Goal: Communication & Community: Connect with others

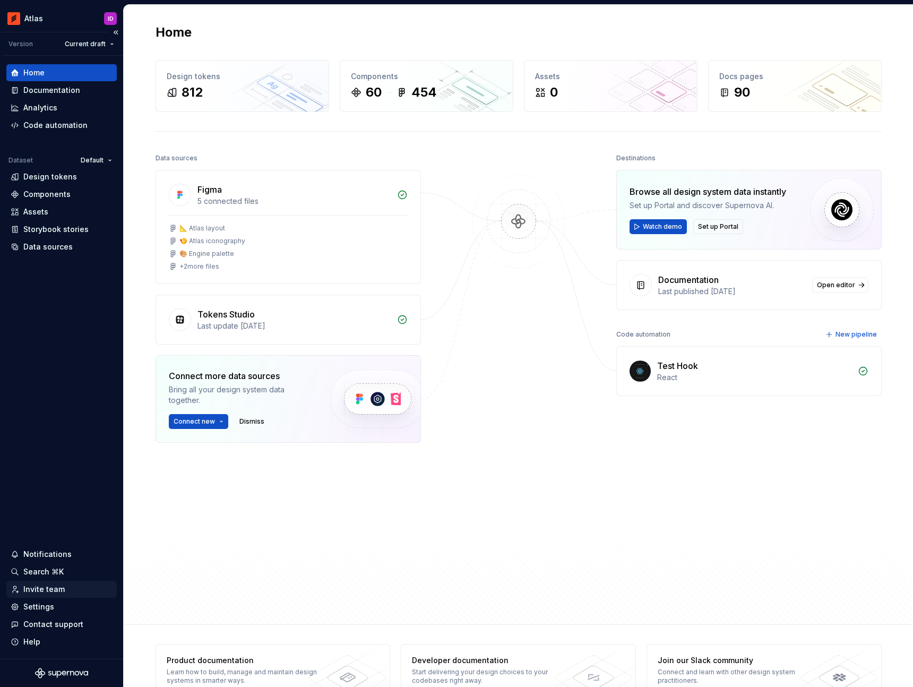
click at [49, 591] on div "Invite team" at bounding box center [43, 589] width 41 height 11
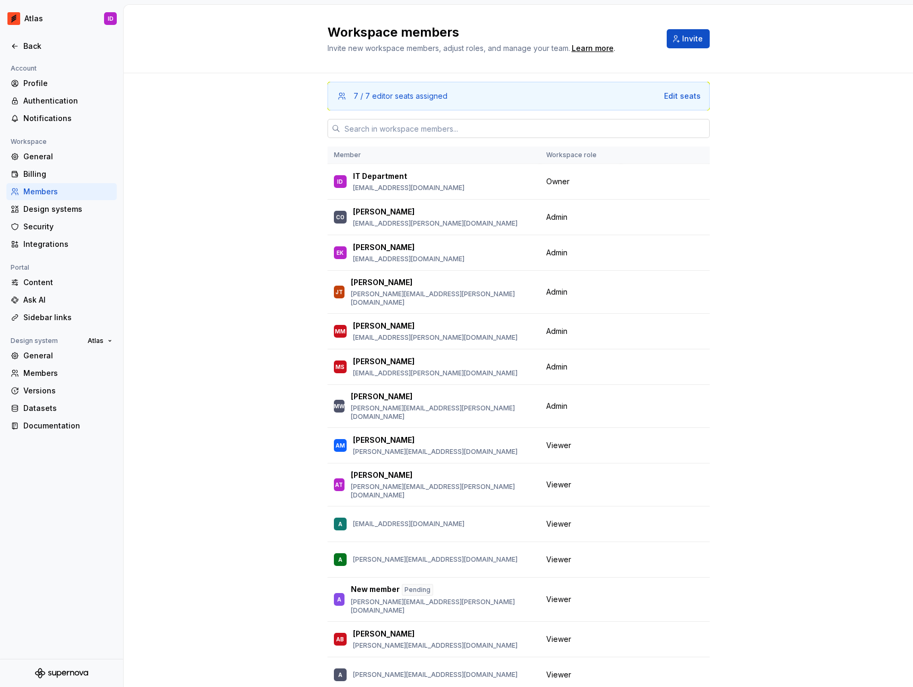
click at [443, 125] on input "text" at bounding box center [525, 128] width 370 height 19
paste input "[DOMAIN_NAME][EMAIL_ADDRESS][DOMAIN_NAME]"
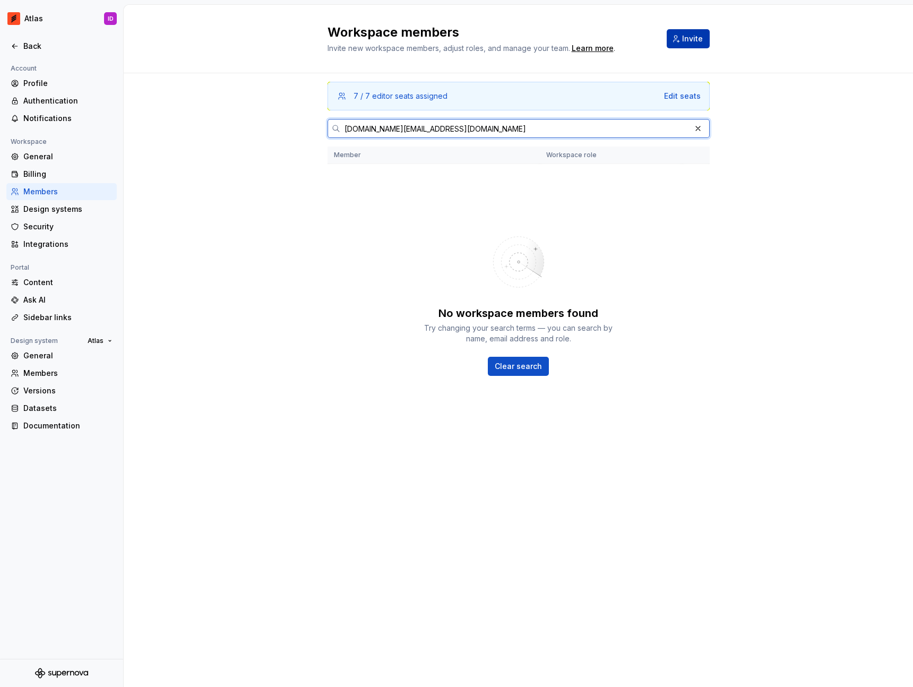
type input "[DOMAIN_NAME][EMAIL_ADDRESS][DOMAIN_NAME]"
click at [685, 39] on span "Invite" at bounding box center [692, 38] width 21 height 11
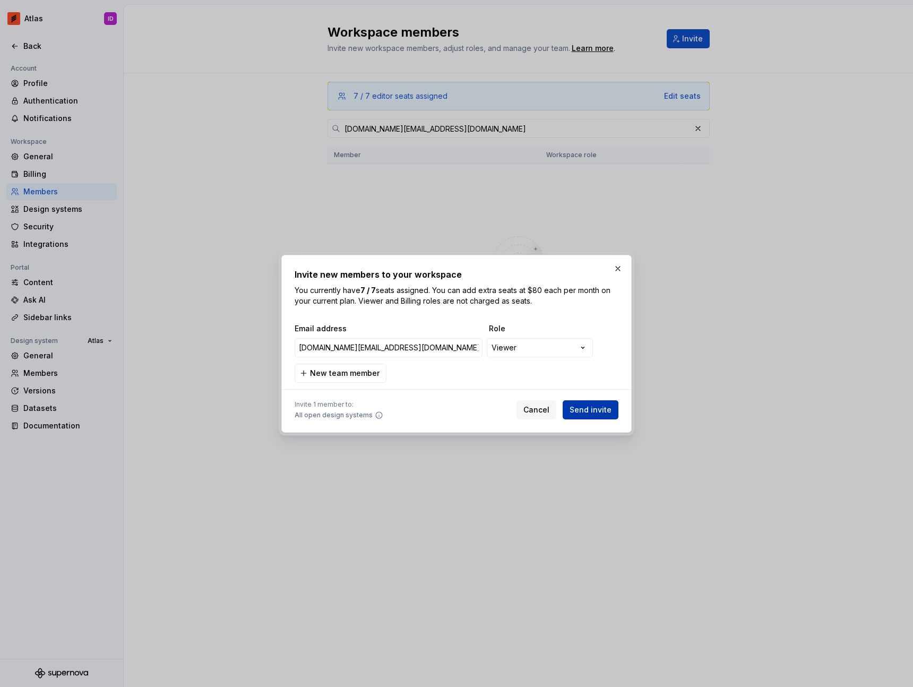
click at [597, 411] on span "Send invite" at bounding box center [591, 410] width 42 height 11
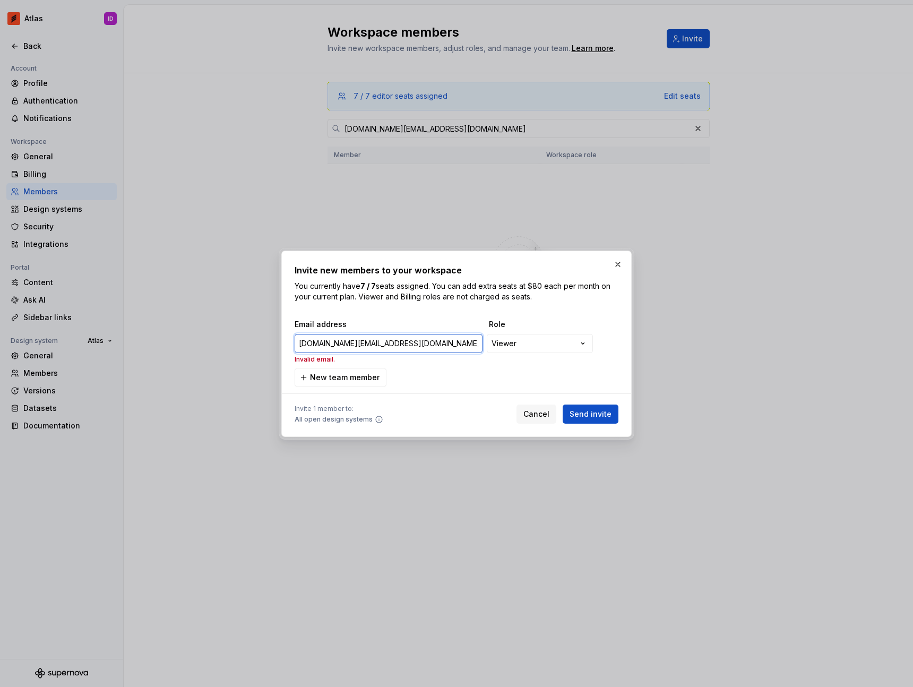
type input "[DOMAIN_NAME][EMAIL_ADDRESS][DOMAIN_NAME]"
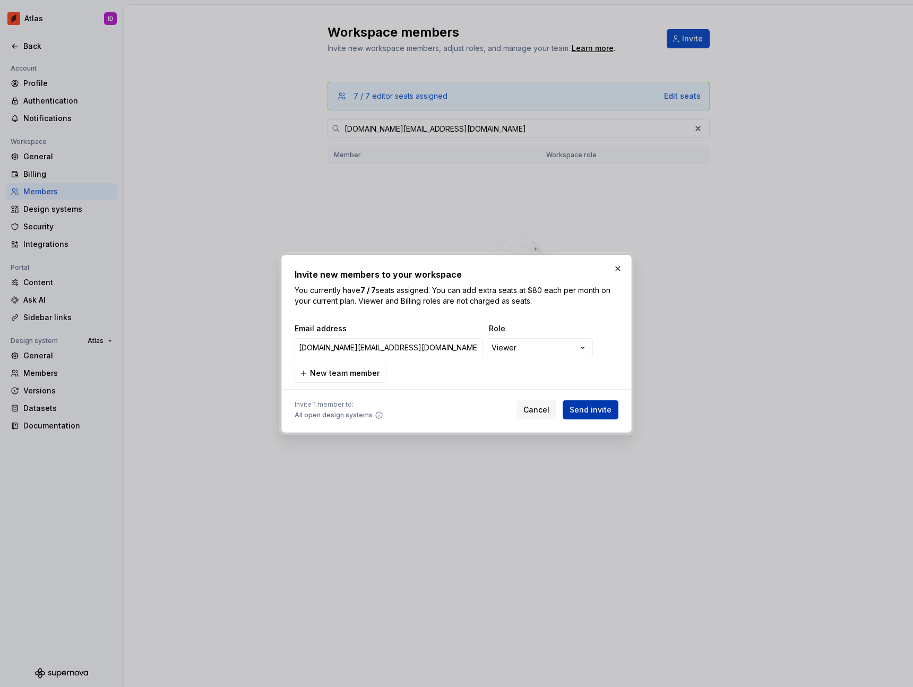
click at [603, 407] on span "Send invite" at bounding box center [591, 410] width 42 height 11
